Goal: Navigation & Orientation: Find specific page/section

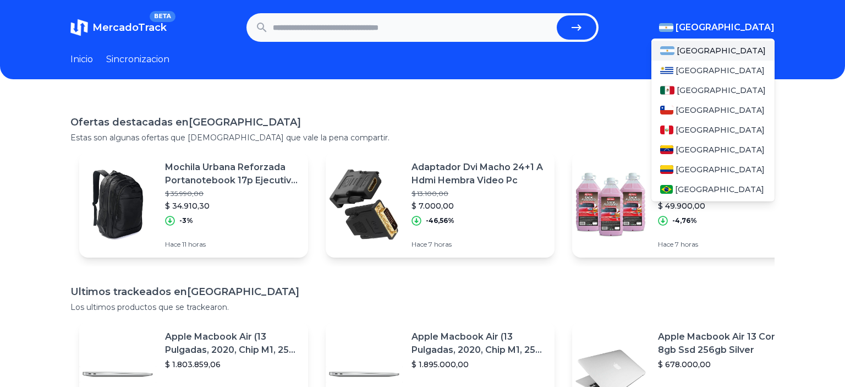
click at [745, 30] on span "[GEOGRAPHIC_DATA]" at bounding box center [725, 27] width 99 height 13
click at [688, 73] on span "[GEOGRAPHIC_DATA]" at bounding box center [720, 70] width 89 height 11
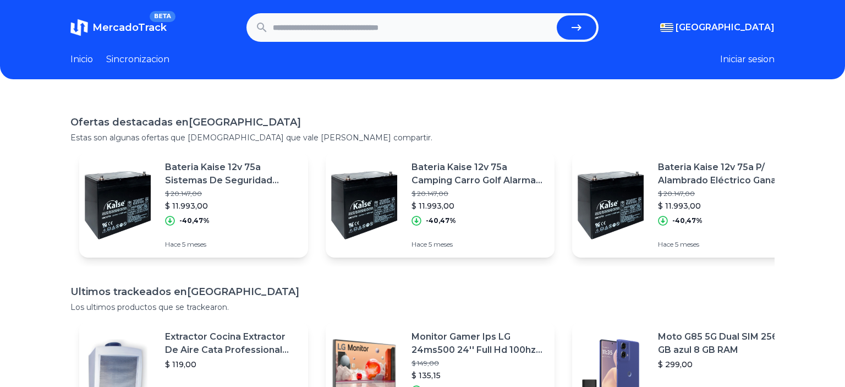
click at [82, 61] on link "Inicio" at bounding box center [81, 59] width 23 height 13
click at [127, 57] on link "Sincronizacion" at bounding box center [137, 59] width 63 height 13
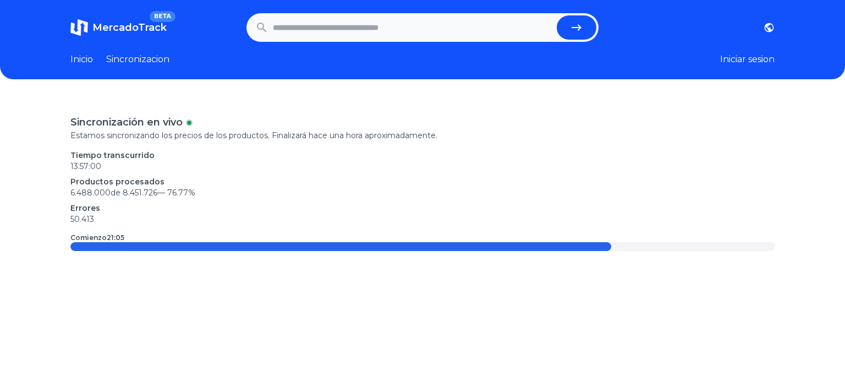
click at [89, 67] on header "MercadoTrack BETA Argentina Uruguay Mexico Chile Peru Venezuela Colombia Brasil…" at bounding box center [422, 39] width 845 height 79
click at [89, 64] on link "Inicio" at bounding box center [81, 59] width 23 height 13
